Goal: Complete application form

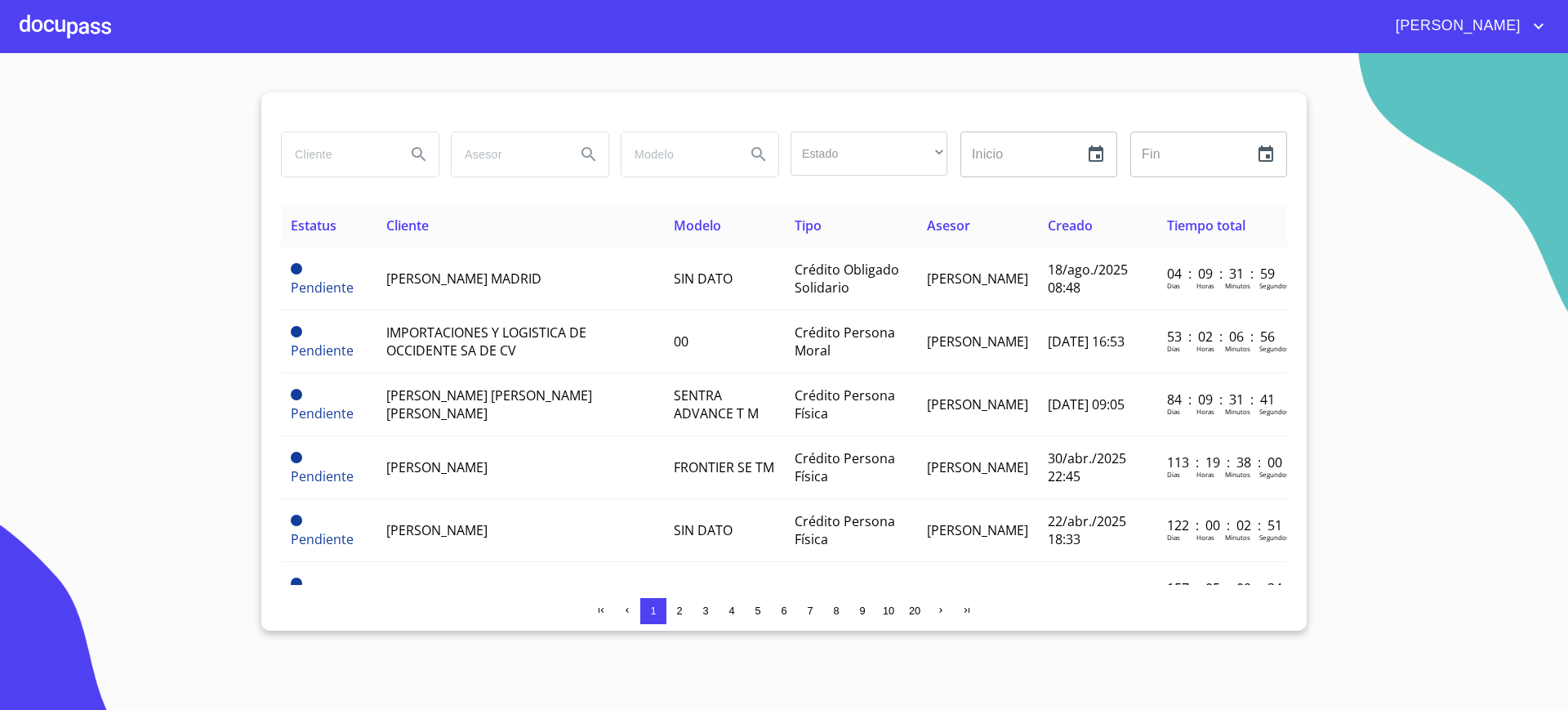
click at [83, 18] on div at bounding box center [65, 26] width 91 height 52
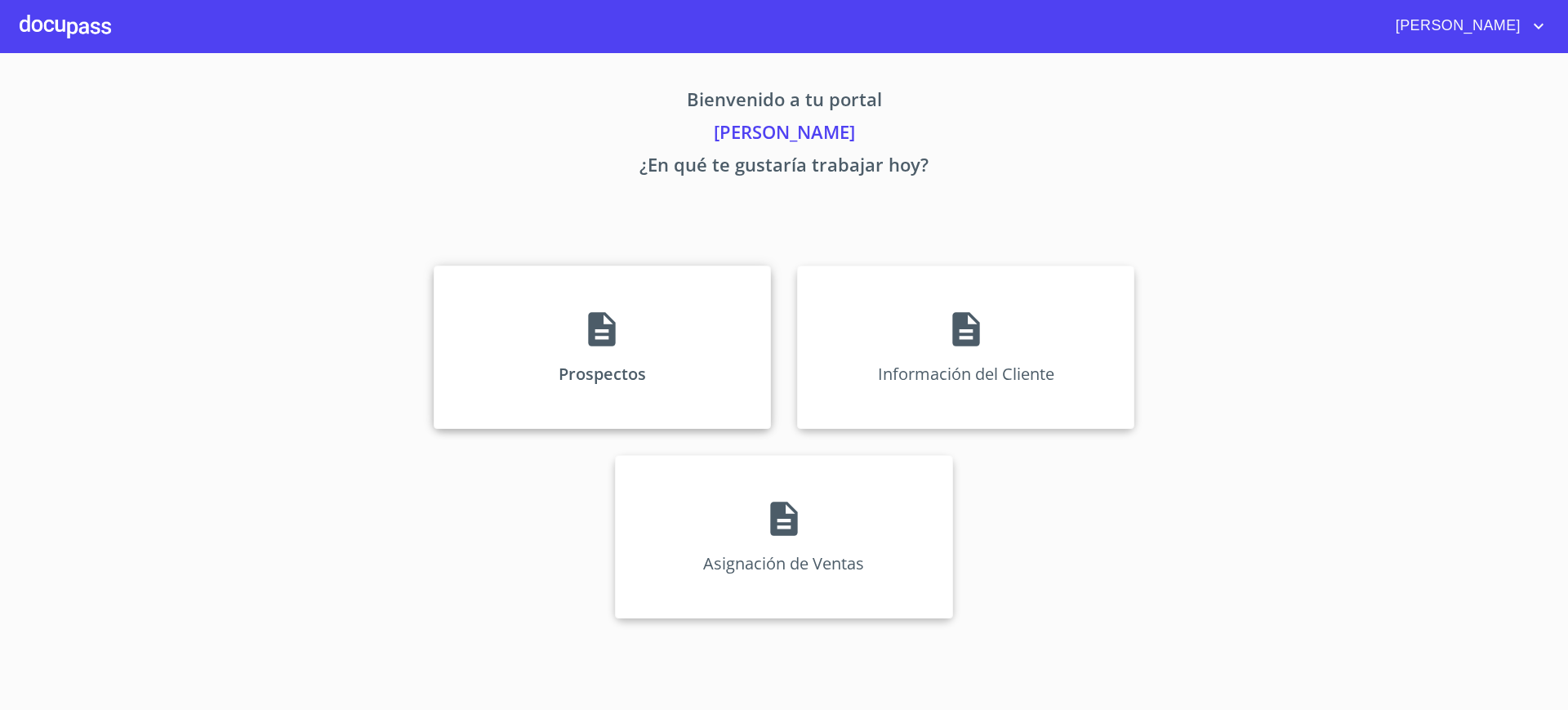
click at [675, 373] on div "Prospectos" at bounding box center [602, 346] width 337 height 163
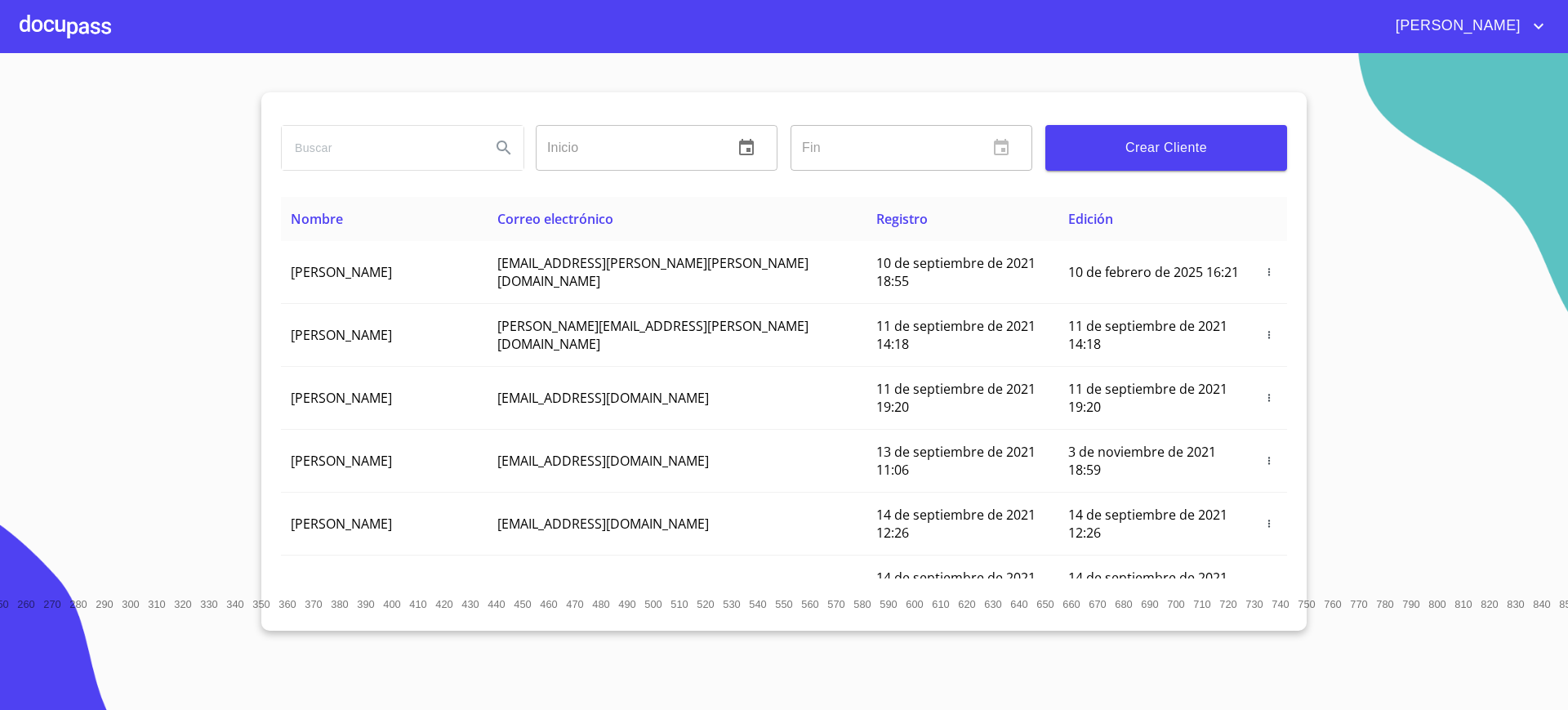
click at [346, 160] on input "search" at bounding box center [380, 148] width 196 height 44
type input "[PERSON_NAME] [PERSON_NAME] [PERSON_NAME]"
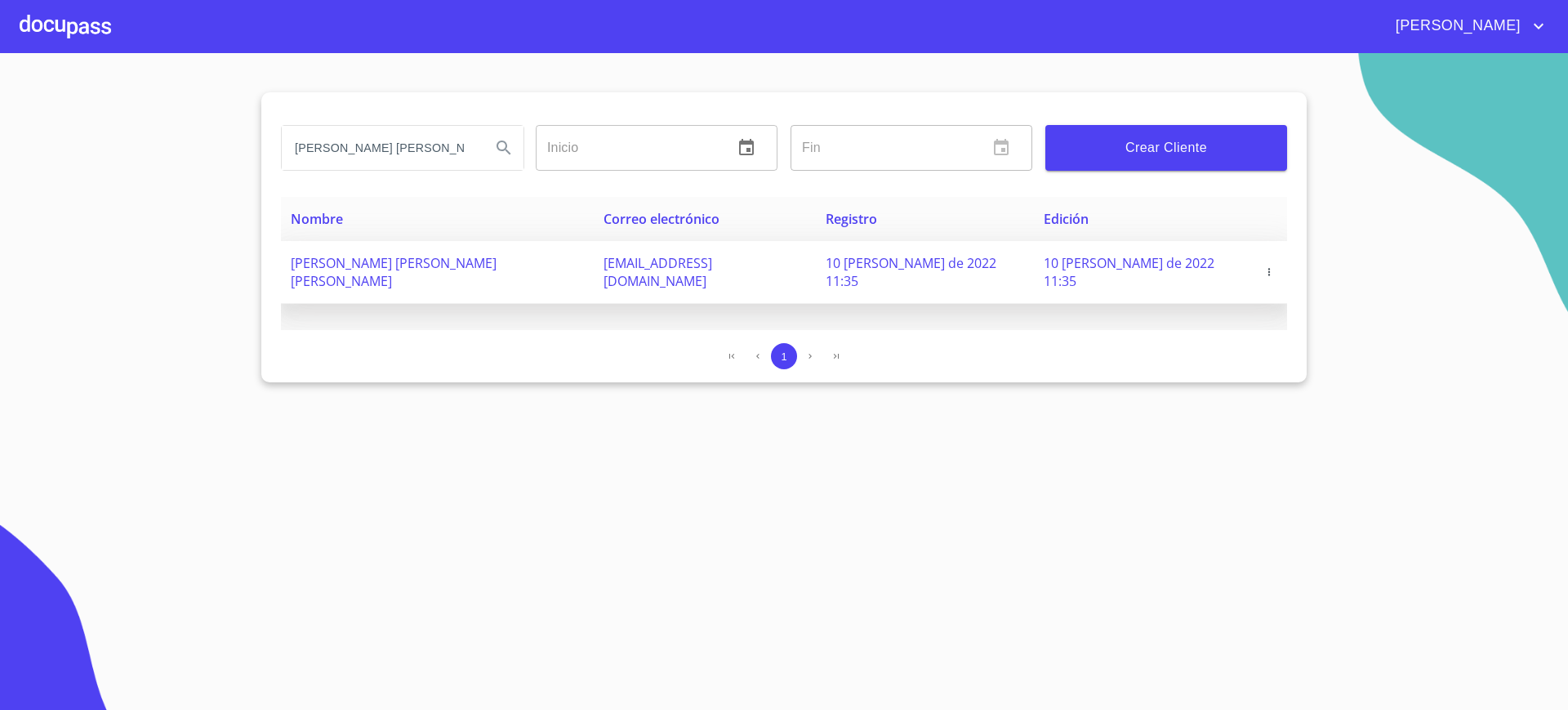
click at [1264, 267] on icon "button" at bounding box center [1269, 271] width 11 height 11
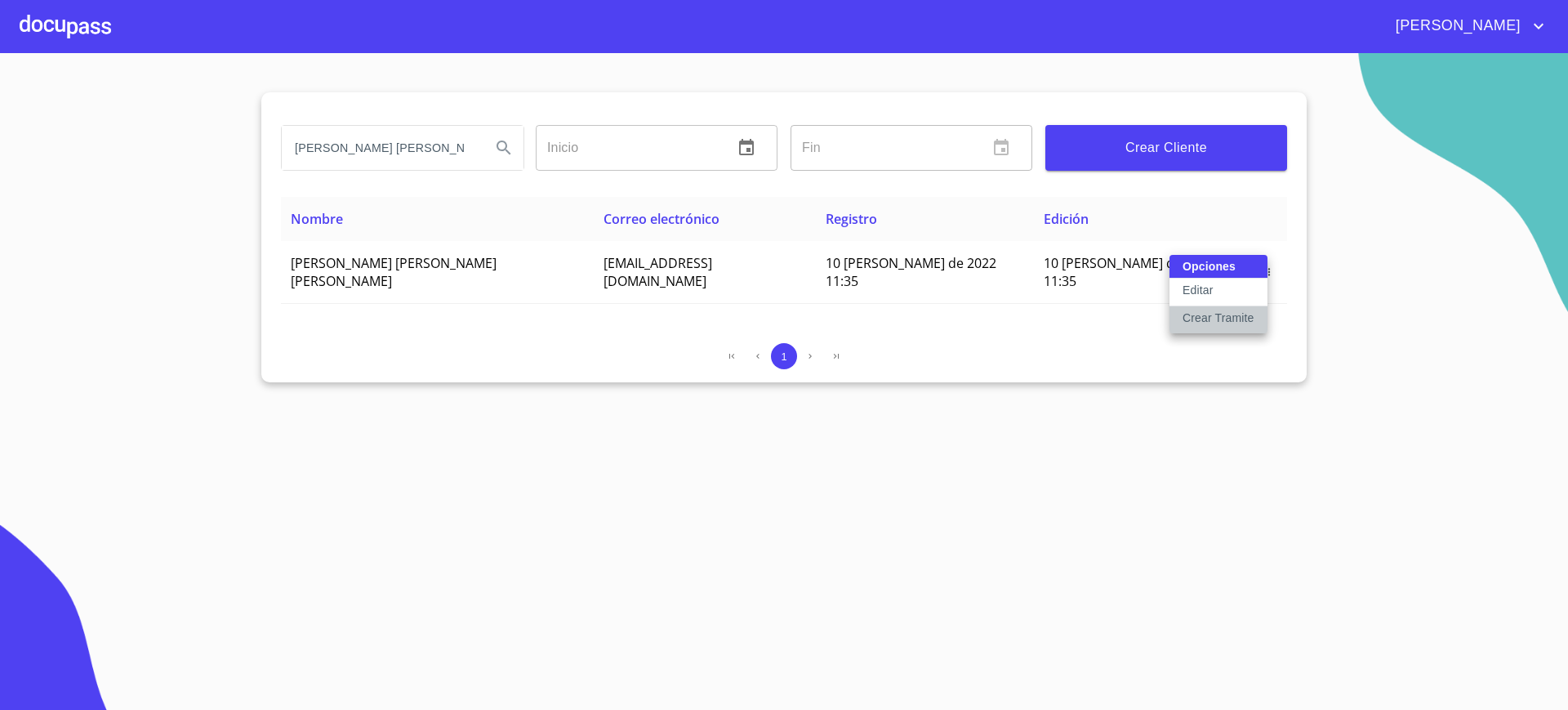
click at [1213, 329] on button "Crear Tramite" at bounding box center [1219, 319] width 98 height 27
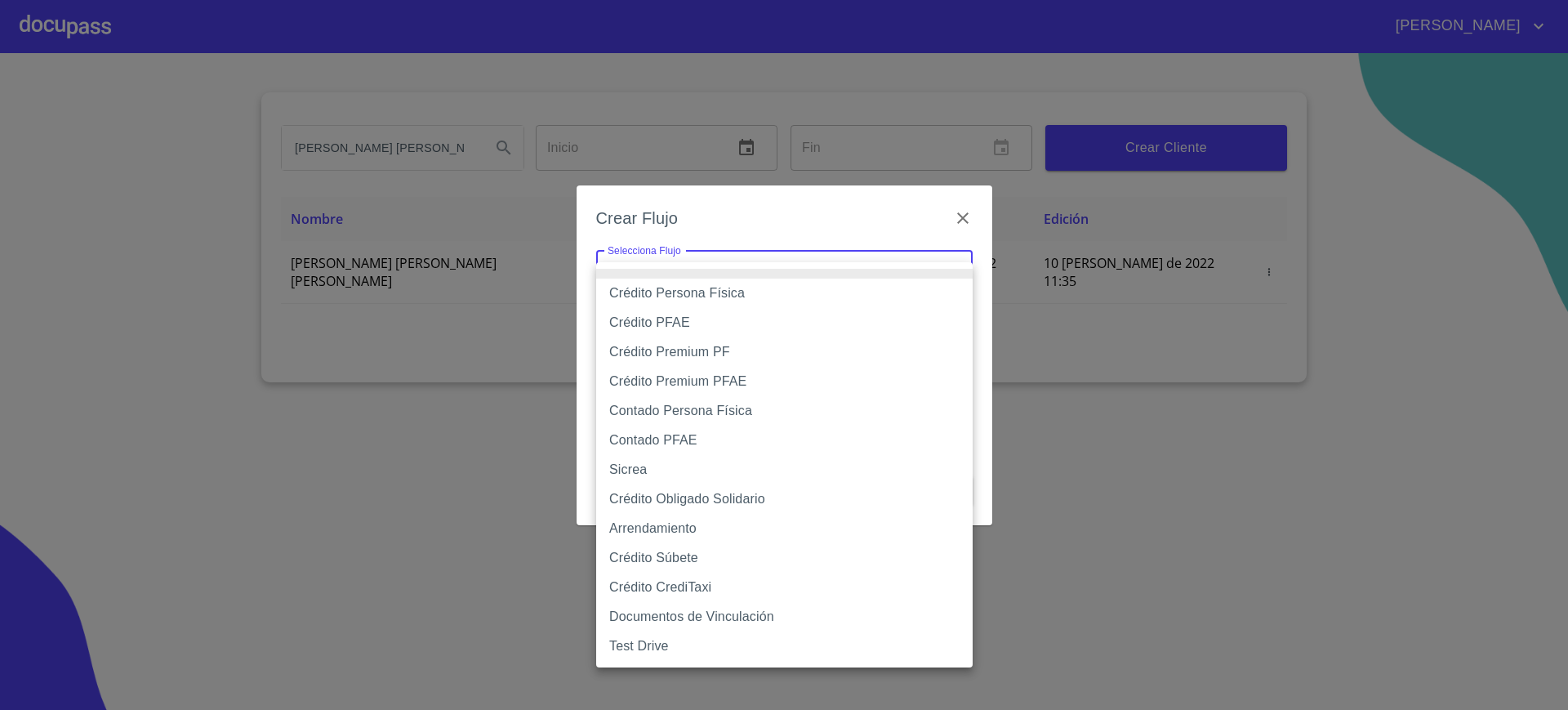
click at [792, 283] on body "[PERSON_NAME] [PERSON_NAME] [PERSON_NAME] [PERSON_NAME] Inicio ​ Fin ​ Crear Cl…" at bounding box center [784, 355] width 1568 height 710
click at [741, 444] on li "Contado PFAE" at bounding box center [784, 440] width 377 height 29
type input "60bfa0300d9865ccc24b067f"
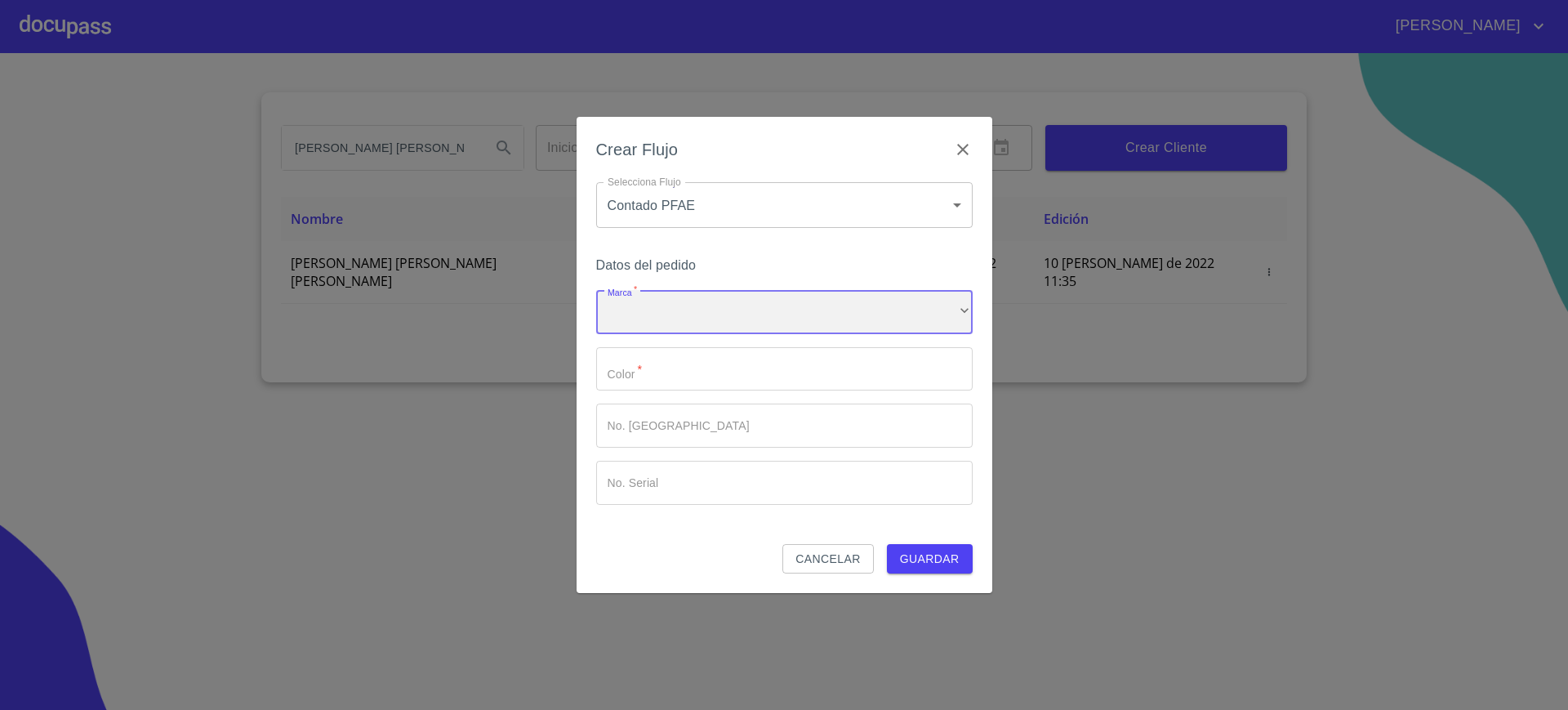
click at [692, 329] on div "​" at bounding box center [784, 312] width 377 height 44
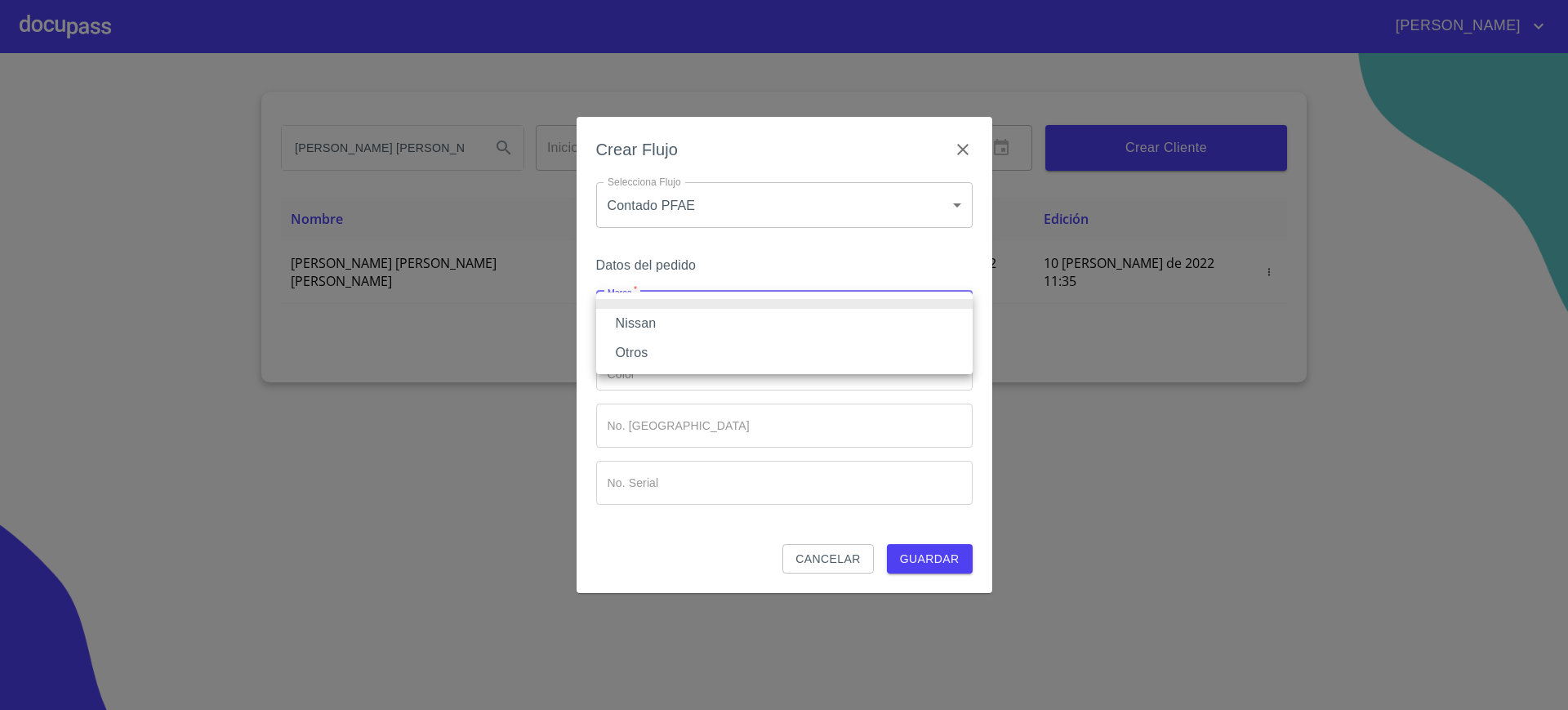
click at [679, 327] on li "Nissan" at bounding box center [784, 323] width 377 height 29
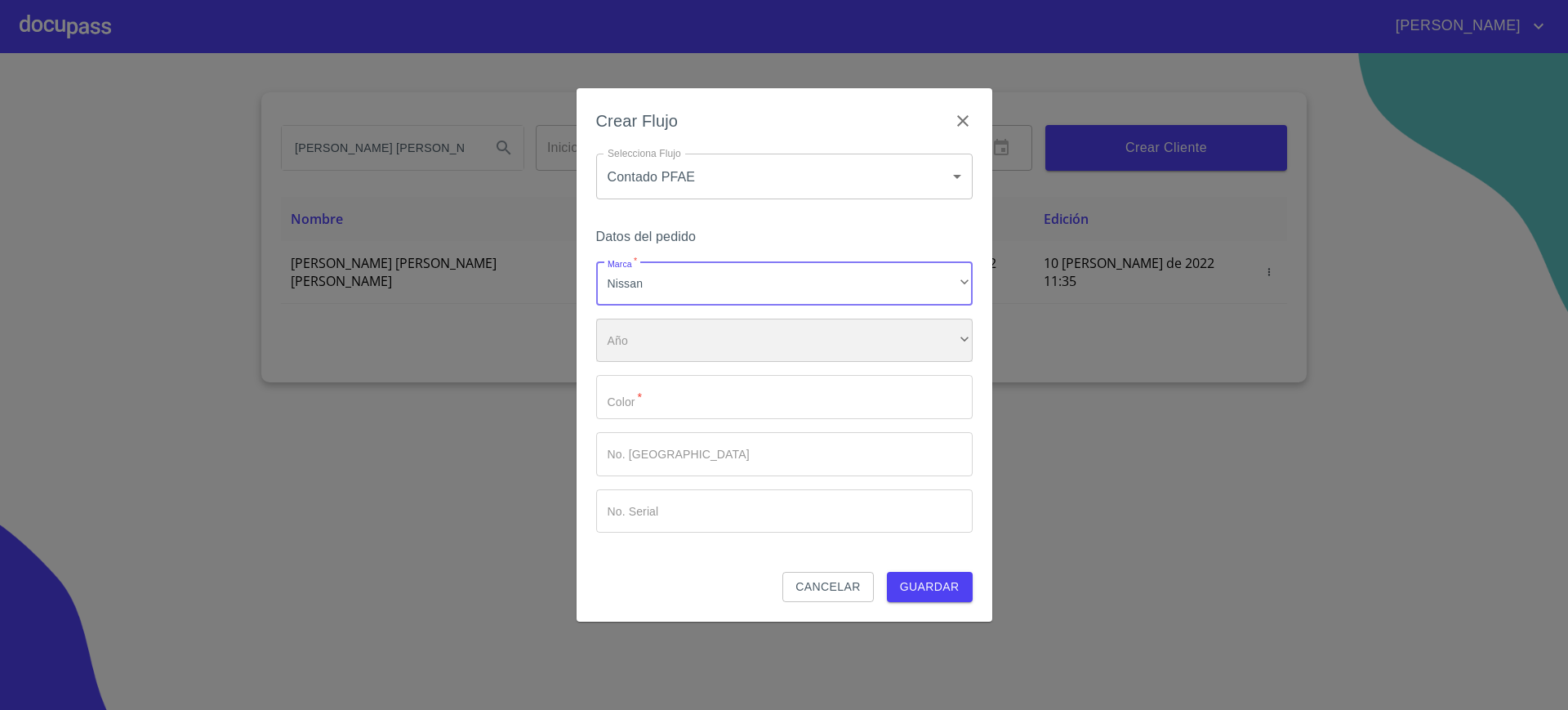
click at [673, 343] on div "​" at bounding box center [784, 341] width 377 height 44
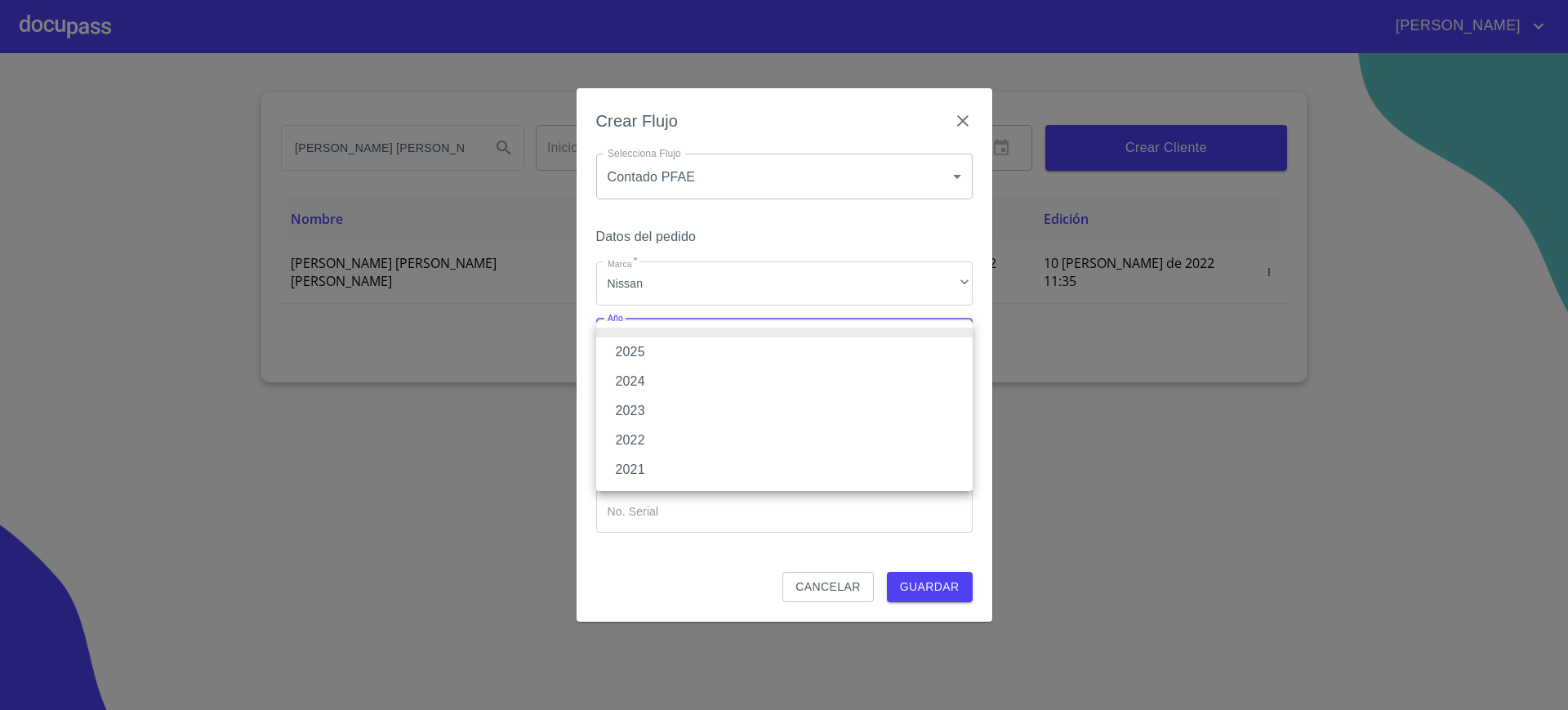
click at [658, 353] on li "2025" at bounding box center [784, 351] width 377 height 29
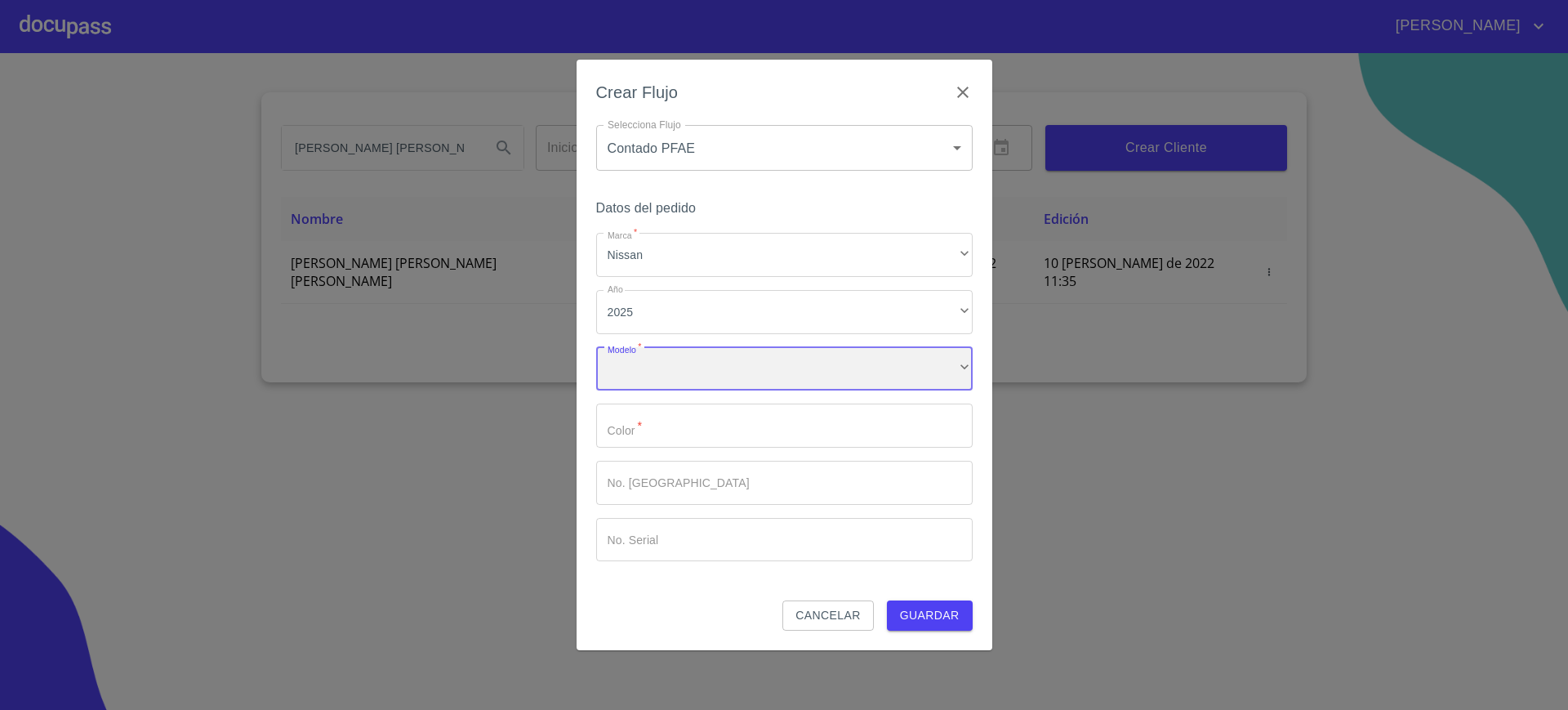
click at [645, 369] on div "​" at bounding box center [784, 369] width 377 height 44
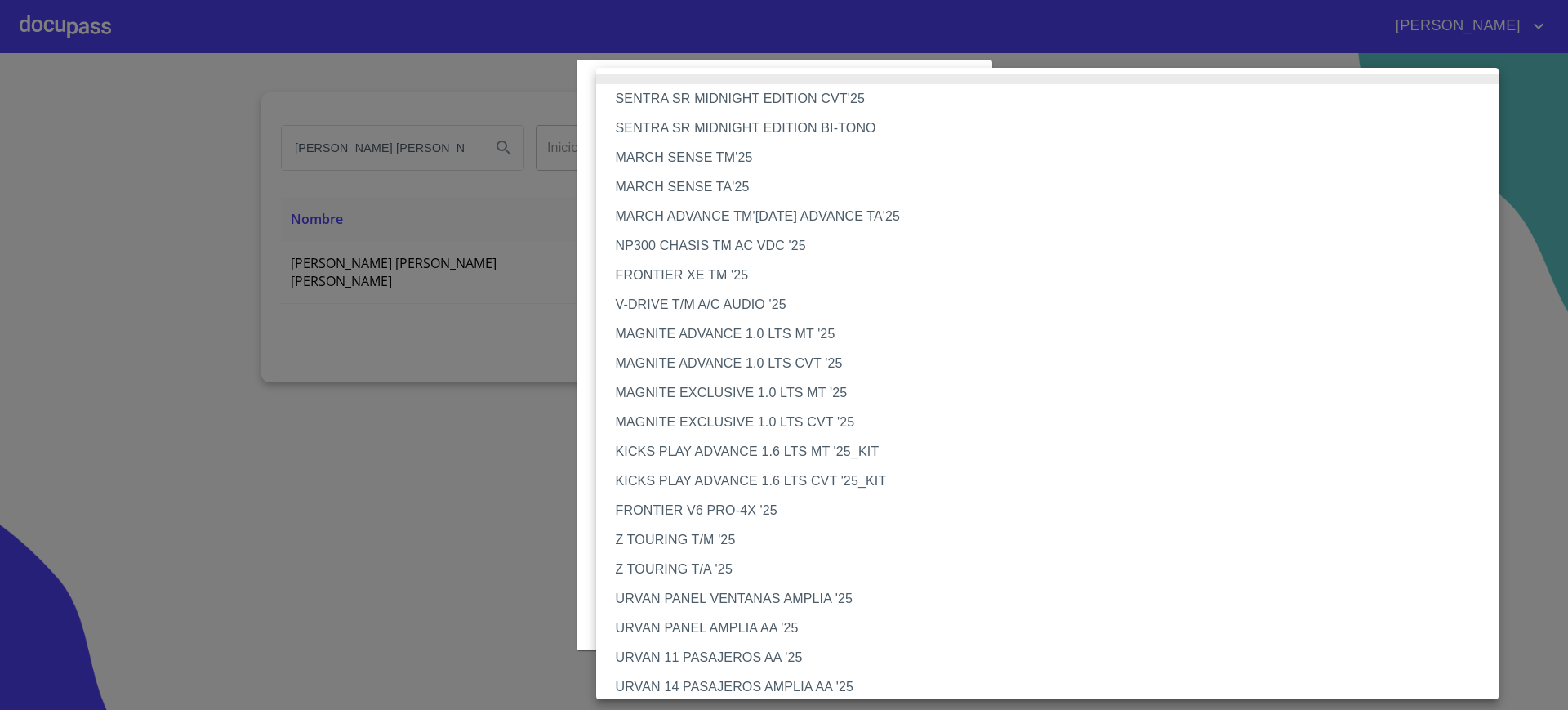
click at [763, 310] on li "V-DRIVE T/M A/C AUDIO '25" at bounding box center [1055, 304] width 919 height 29
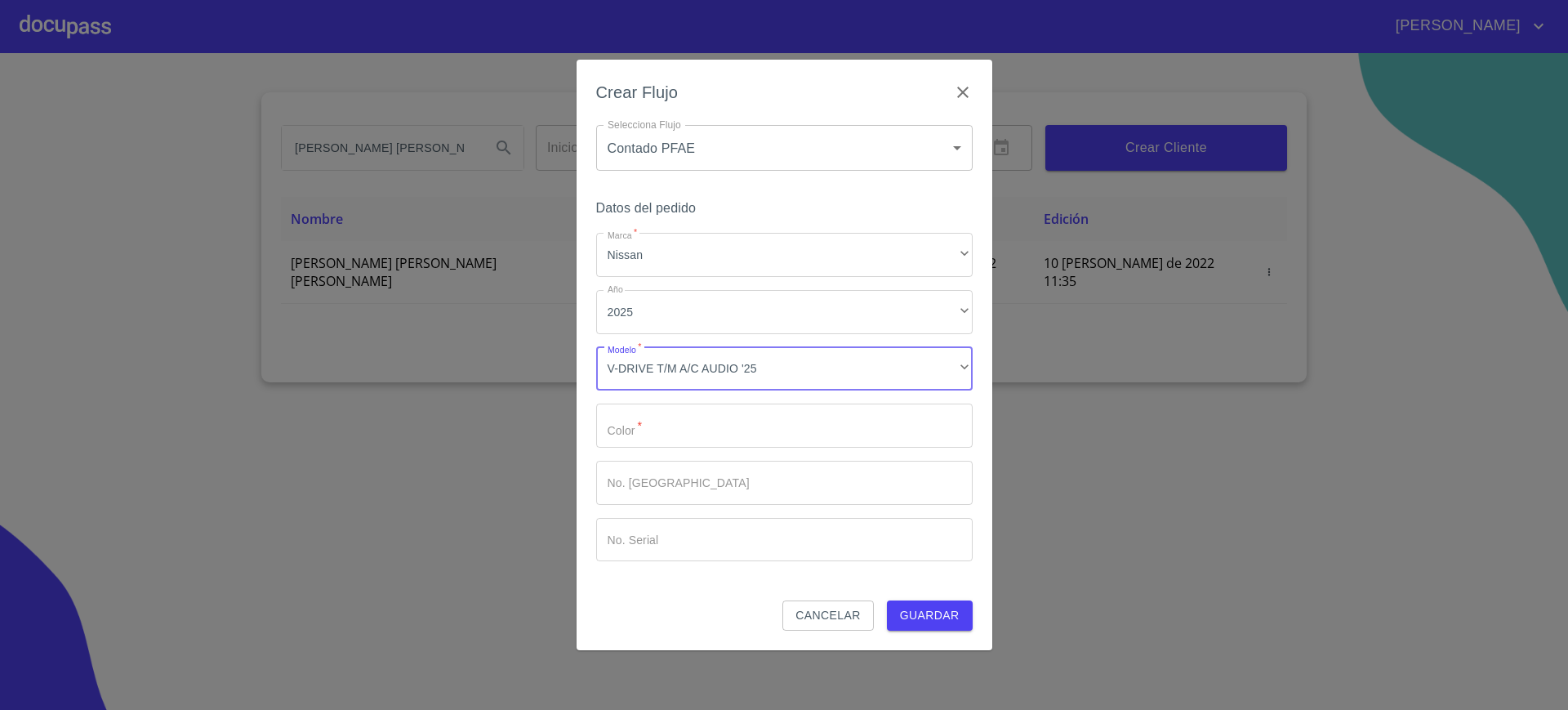
click at [709, 437] on input "Marca   *" at bounding box center [784, 426] width 377 height 44
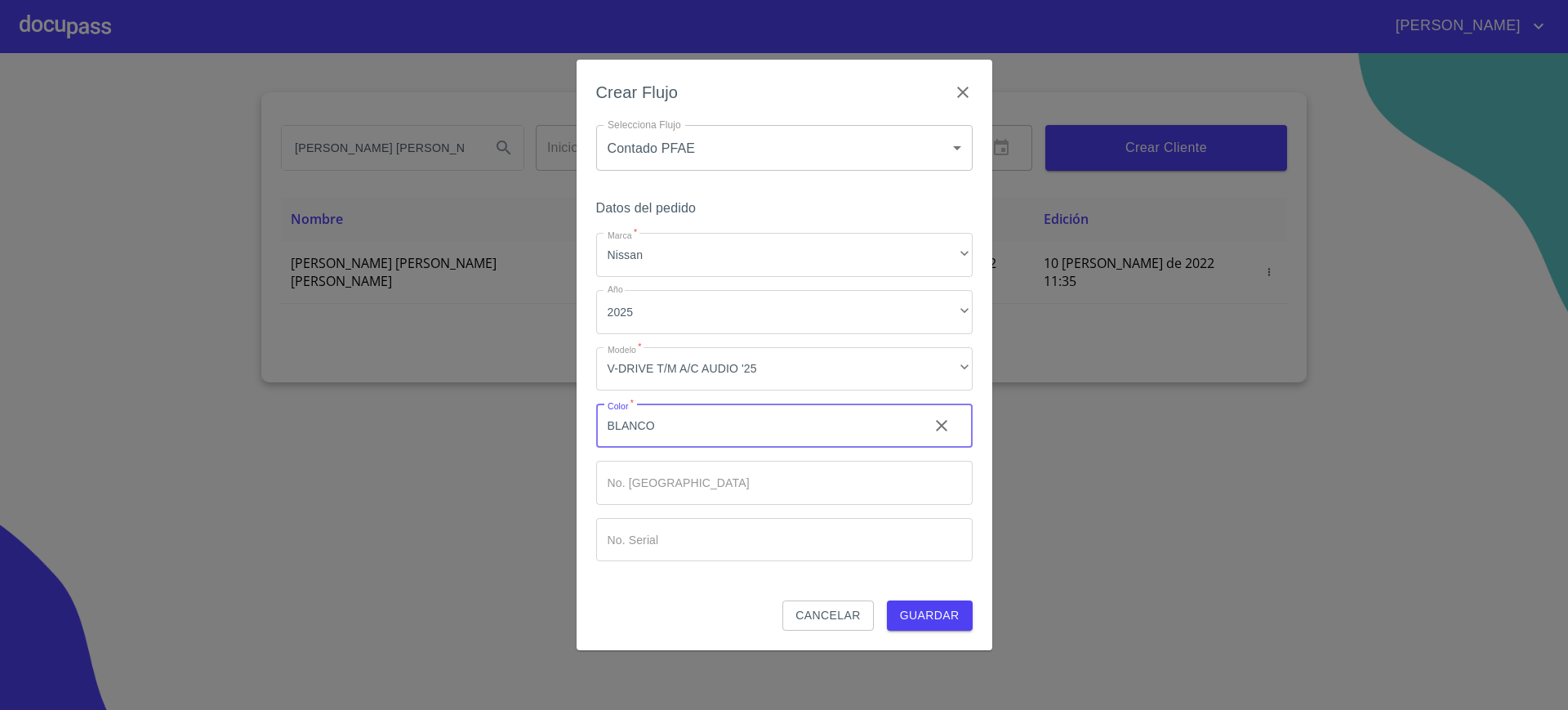
type input "BLANCO"
click at [937, 617] on span "Guardar" at bounding box center [930, 615] width 60 height 20
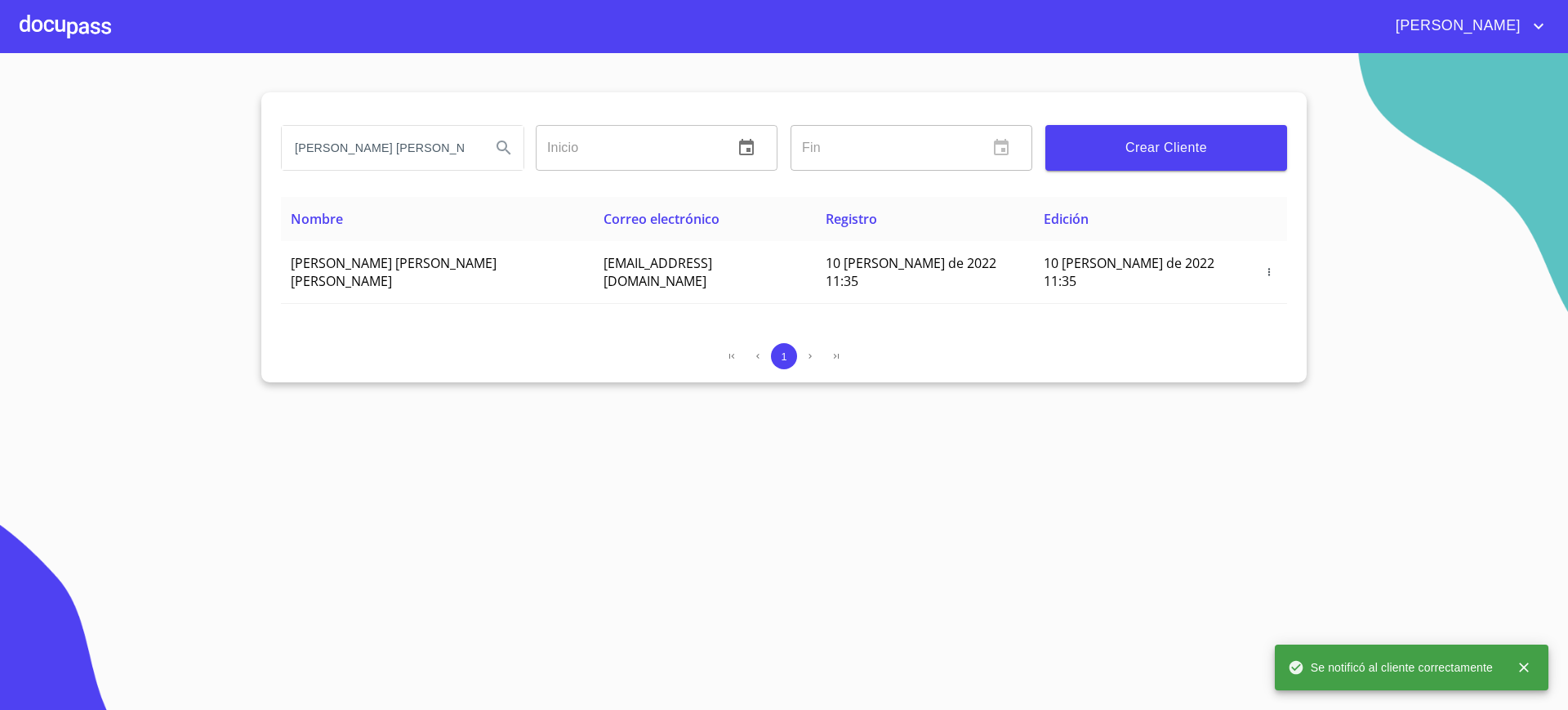
click at [69, 38] on div at bounding box center [65, 26] width 91 height 52
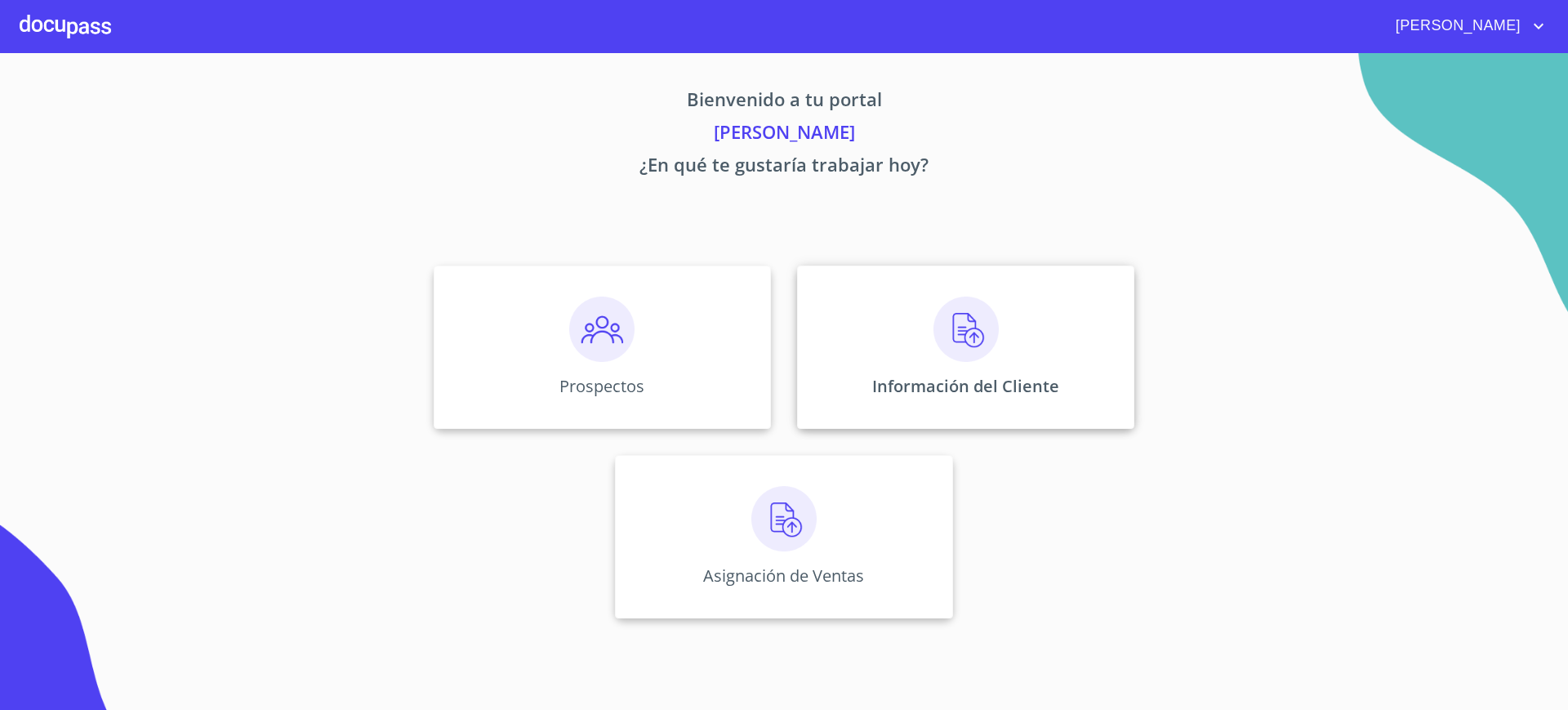
click at [1073, 378] on div "Información del Cliente" at bounding box center [965, 346] width 337 height 163
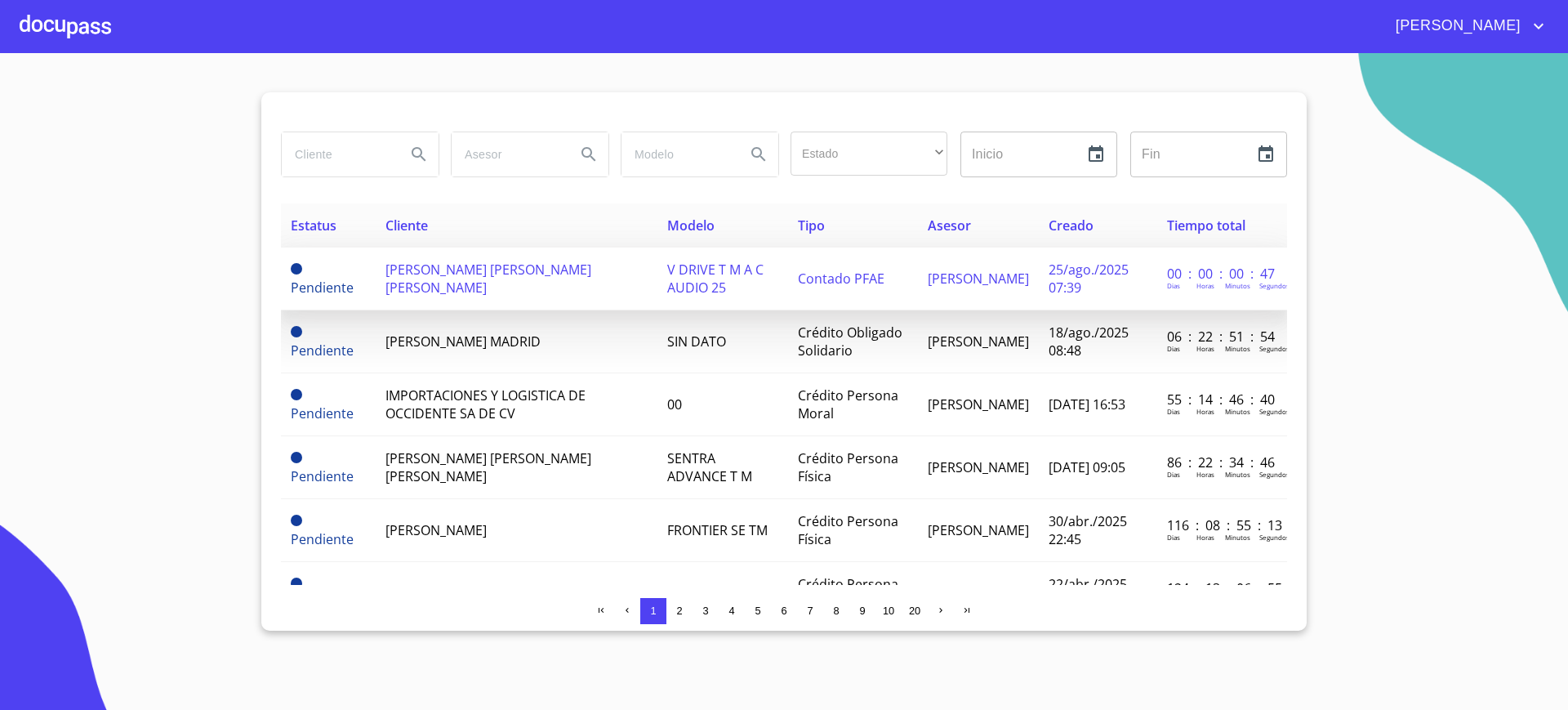
click at [505, 279] on span "[PERSON_NAME] [PERSON_NAME] [PERSON_NAME]" at bounding box center [489, 279] width 206 height 36
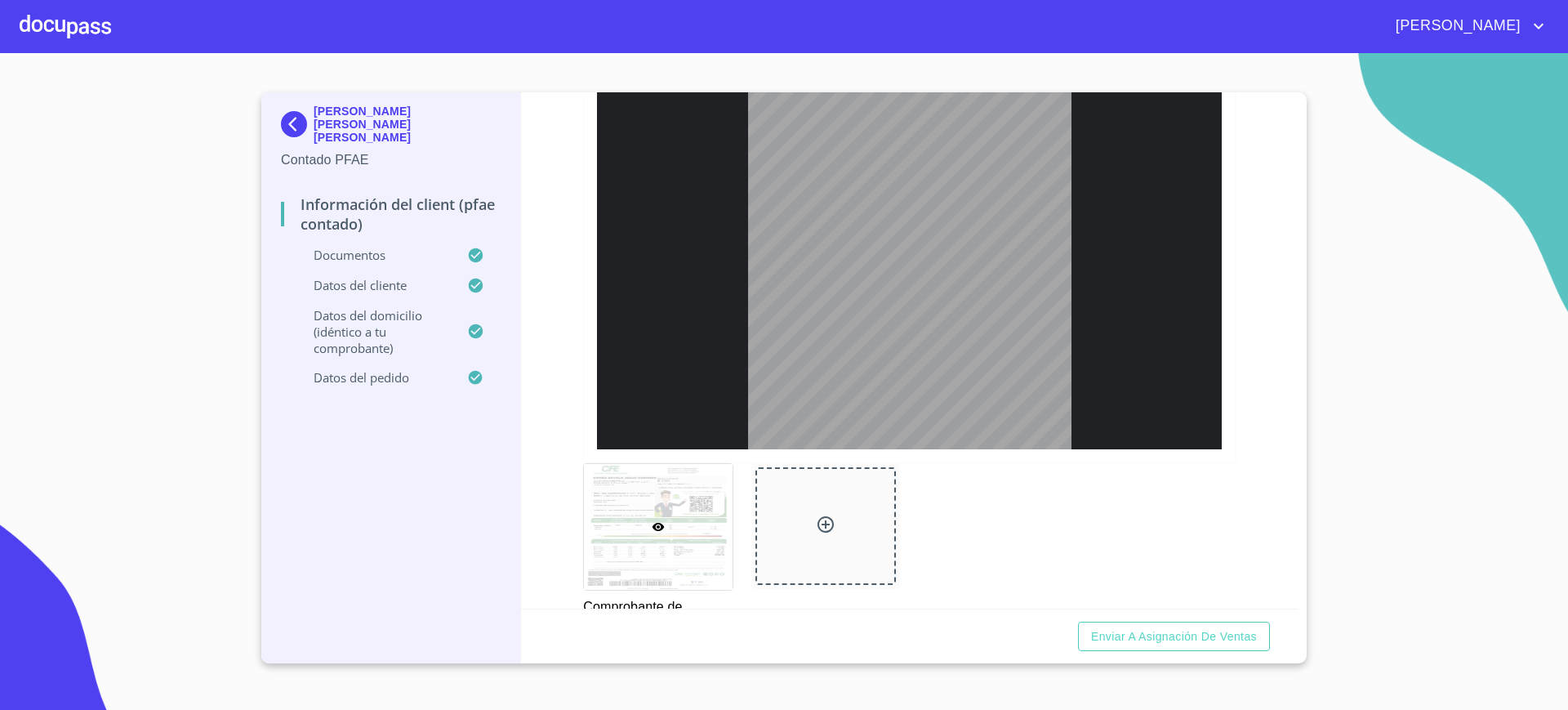
scroll to position [453, 0]
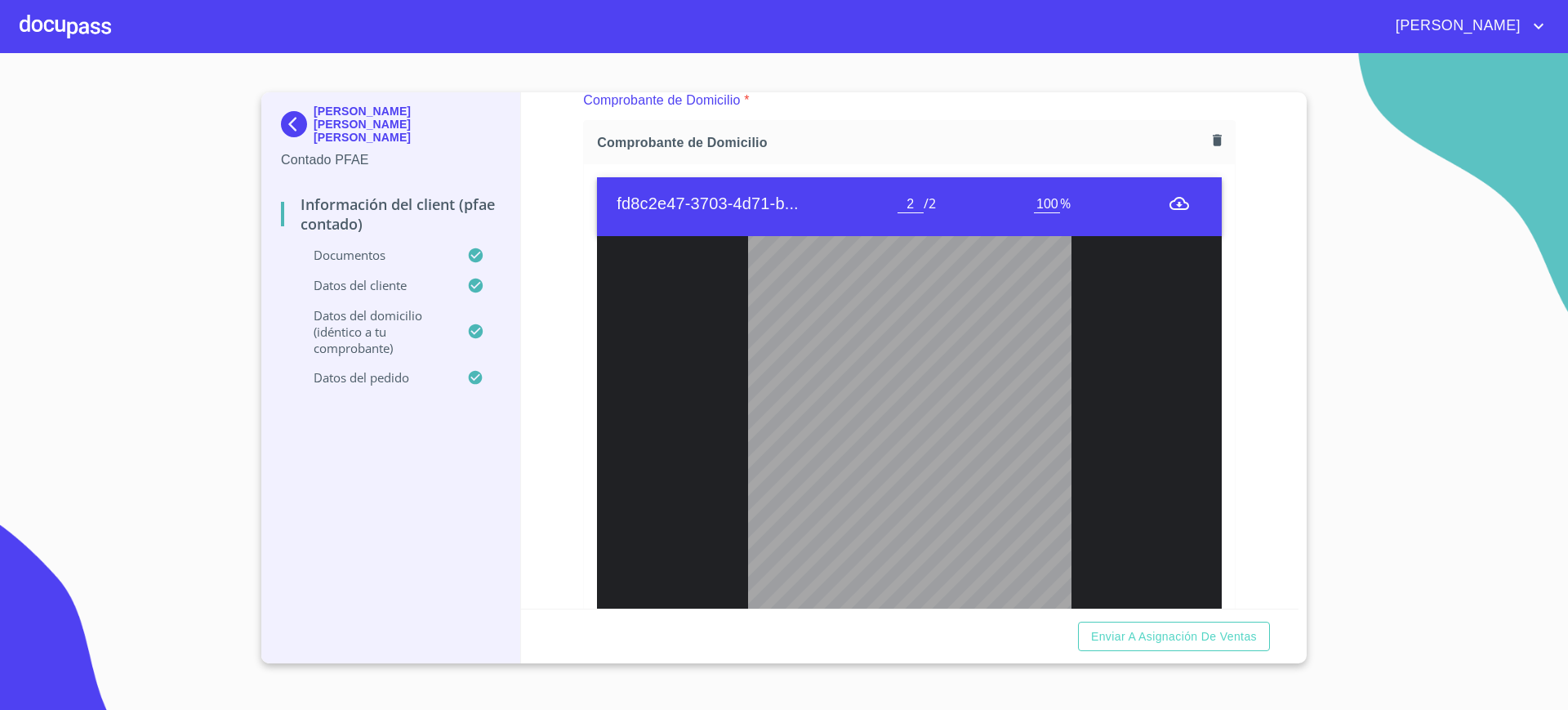
type input "1"
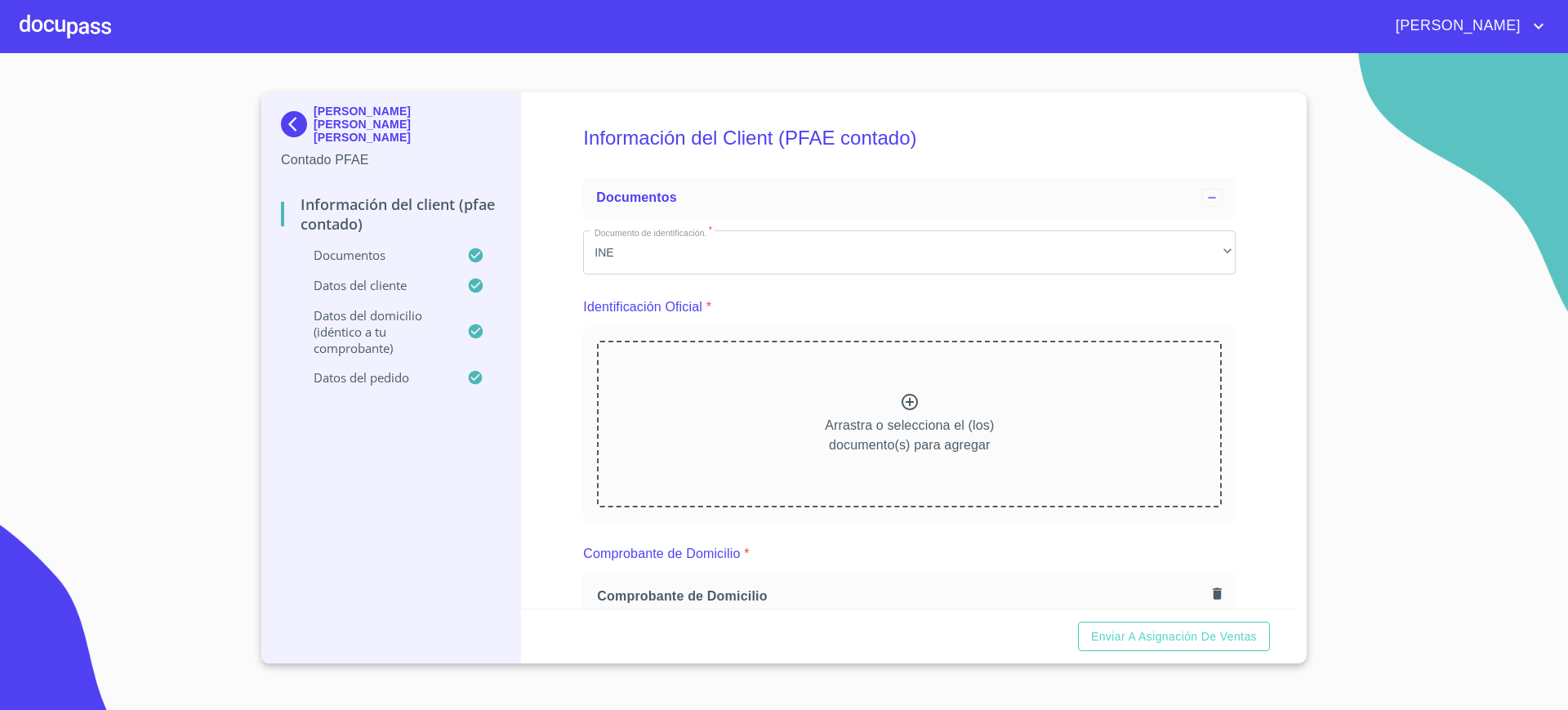
click at [1065, 329] on div "Arrastra o selecciona el (los) documento(s) para agregar" at bounding box center [909, 424] width 653 height 194
